Goal: Check status: Check status

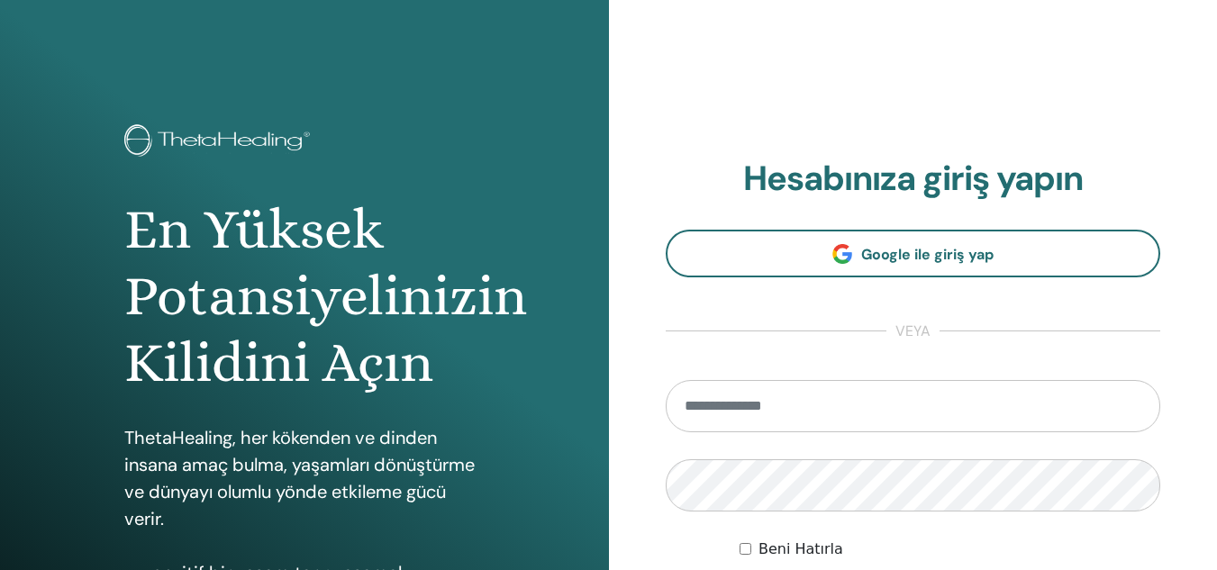
type input "**********"
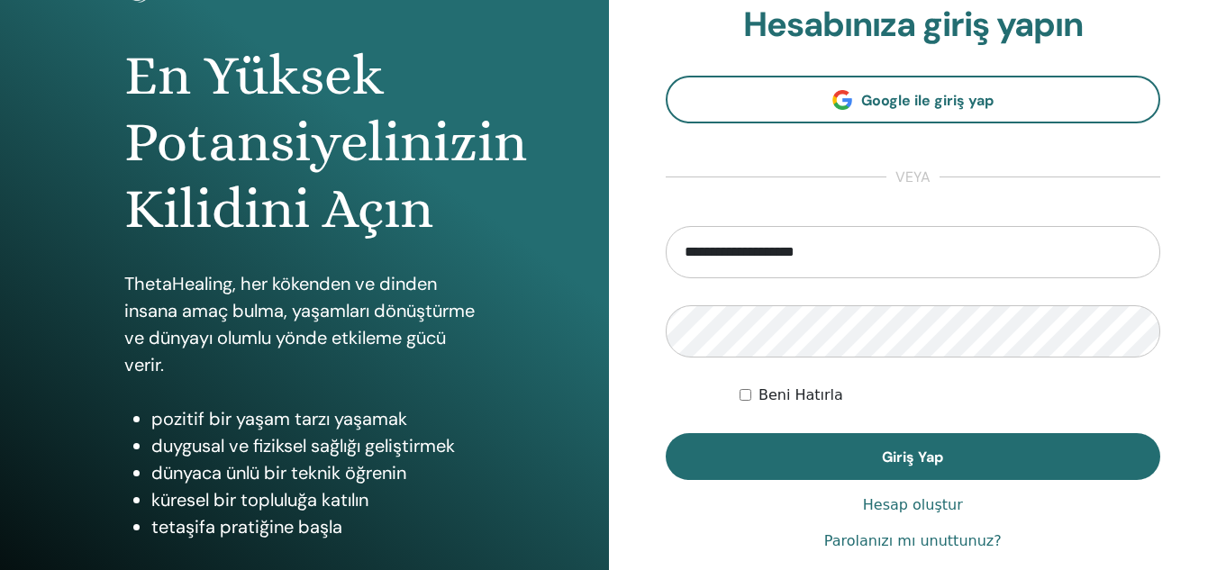
scroll to position [232, 0]
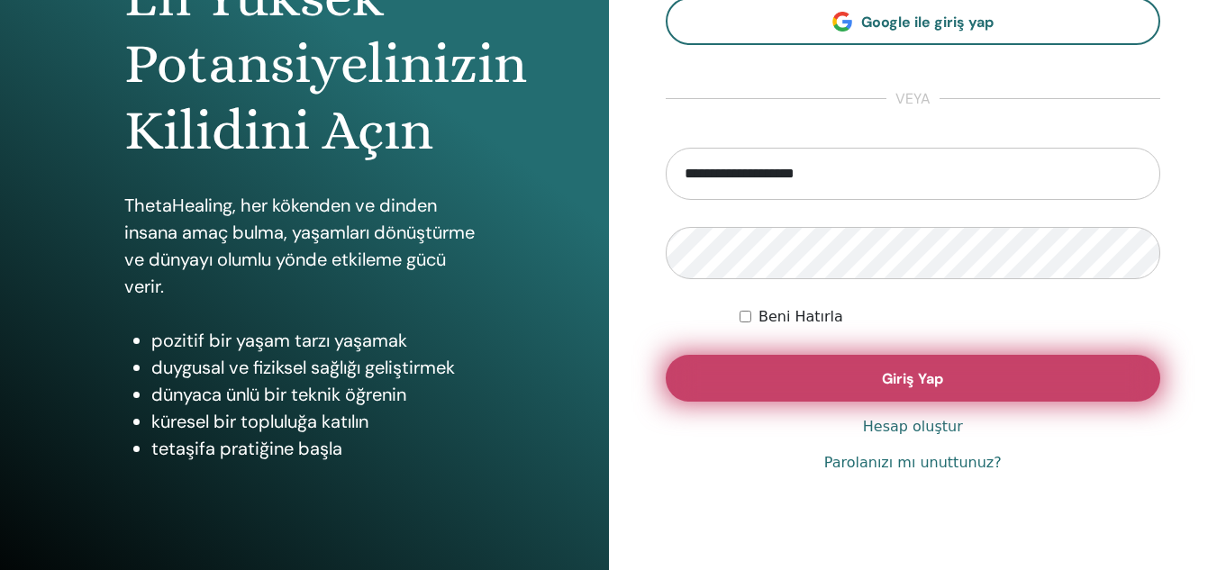
click at [934, 365] on button "Giriş Yap" at bounding box center [913, 378] width 495 height 47
